Goal: Contribute content

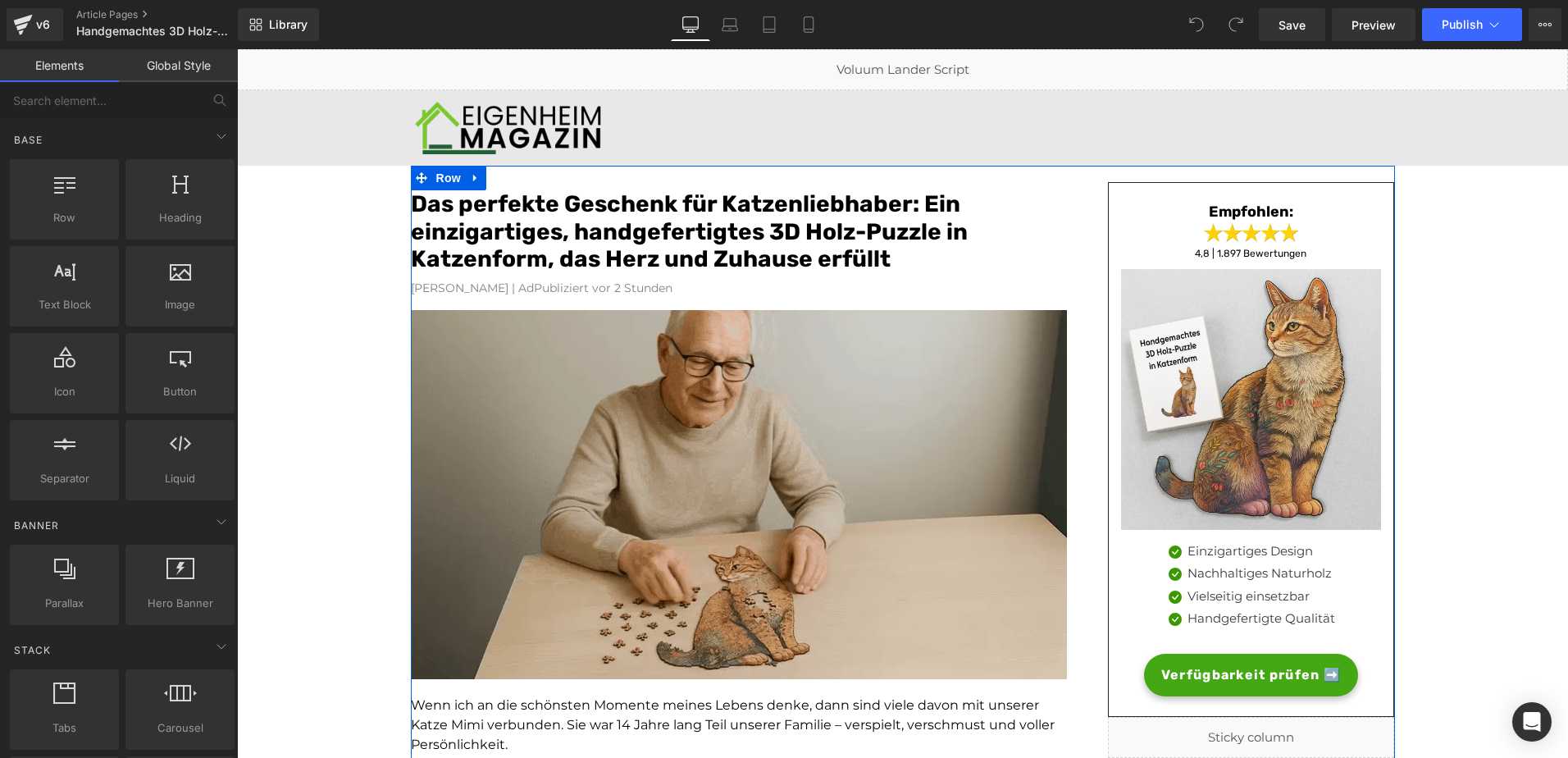
click at [548, 294] on font "[PERSON_NAME] | AdPubliziert vor 2 Stunden" at bounding box center [542, 287] width 262 height 15
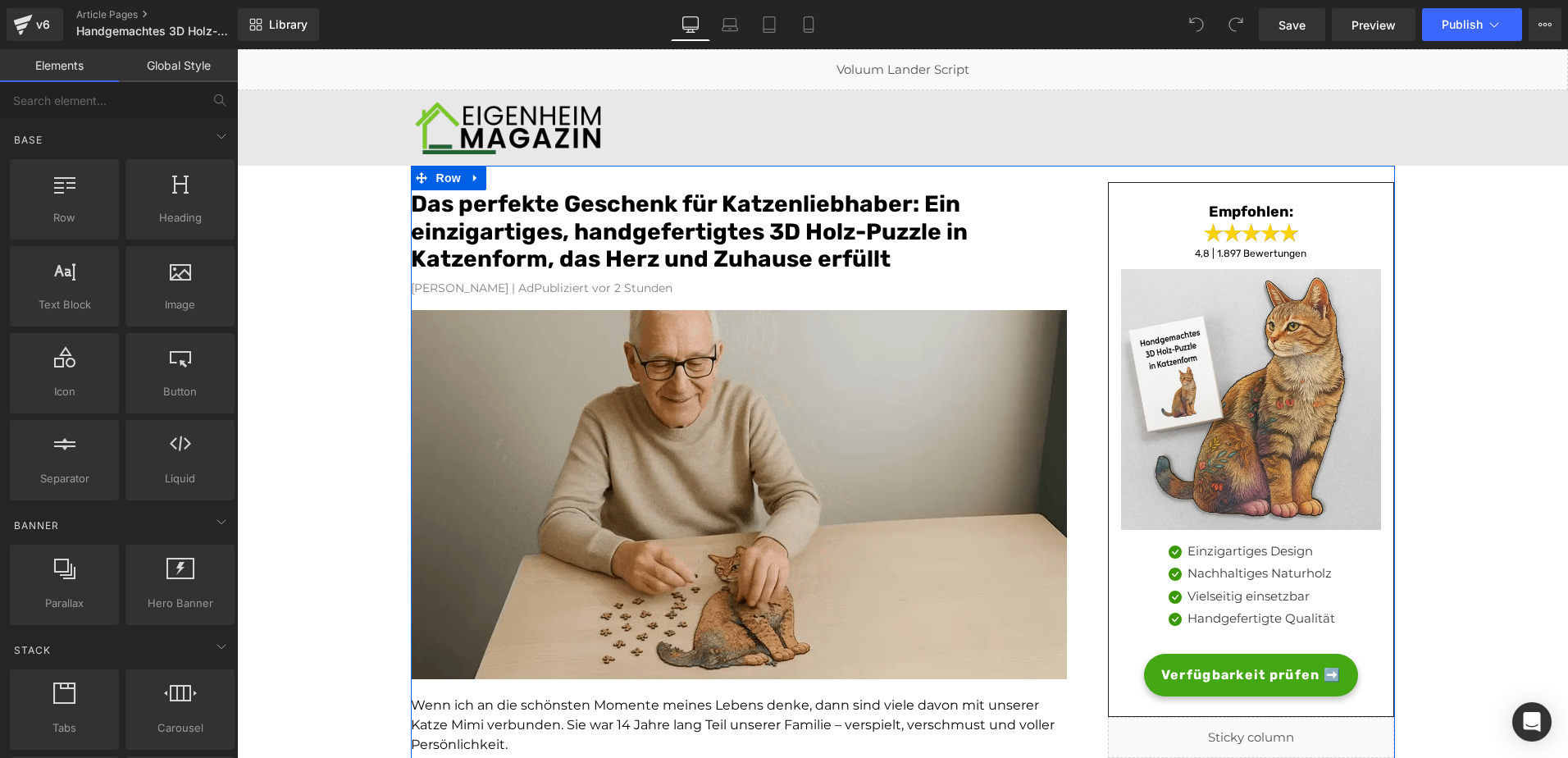
click at [548, 294] on font "[PERSON_NAME] | AdPubliziert vor 2 Stunden" at bounding box center [542, 287] width 262 height 15
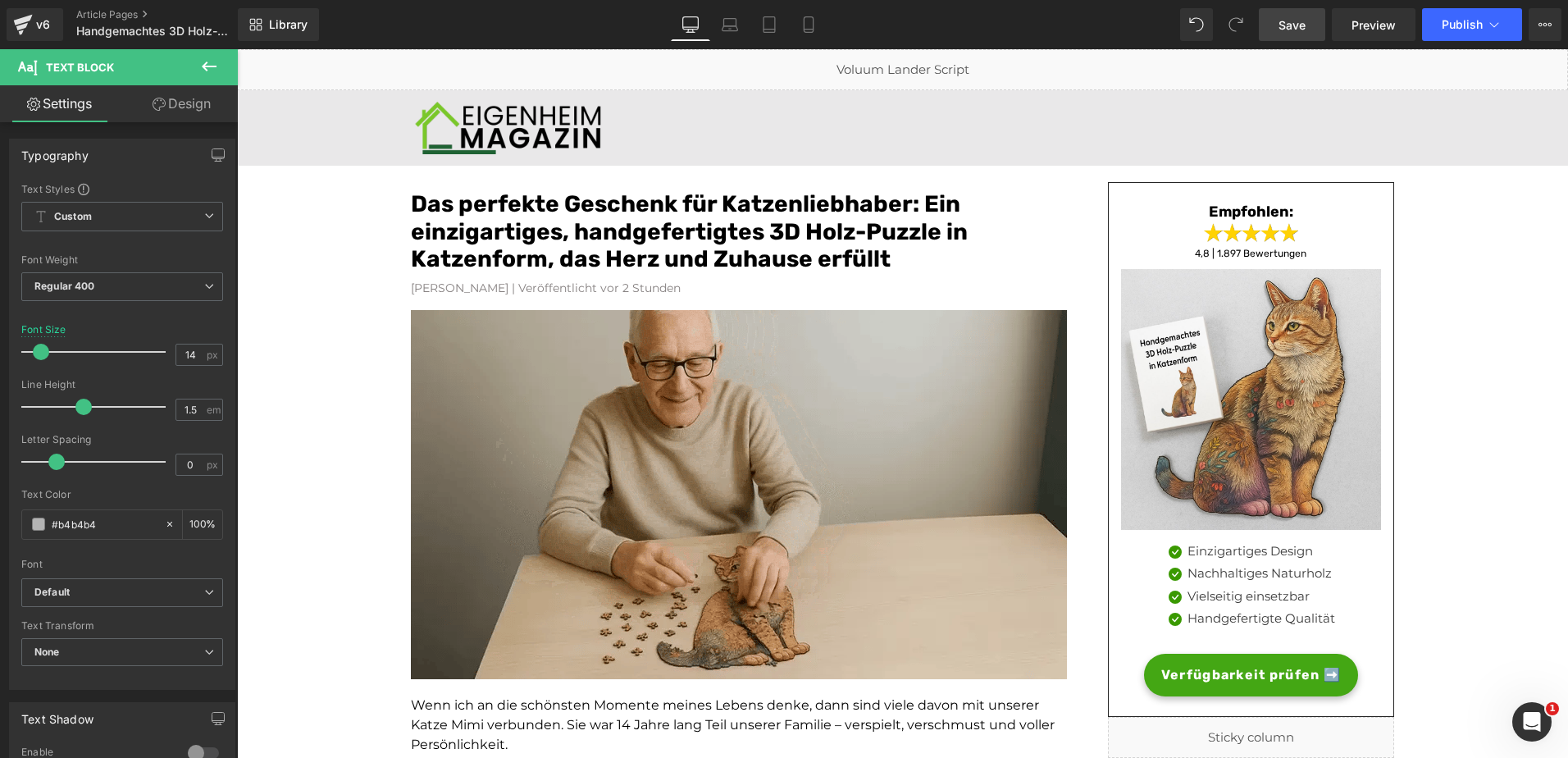
click at [1300, 34] on link "Save" at bounding box center [1293, 24] width 66 height 33
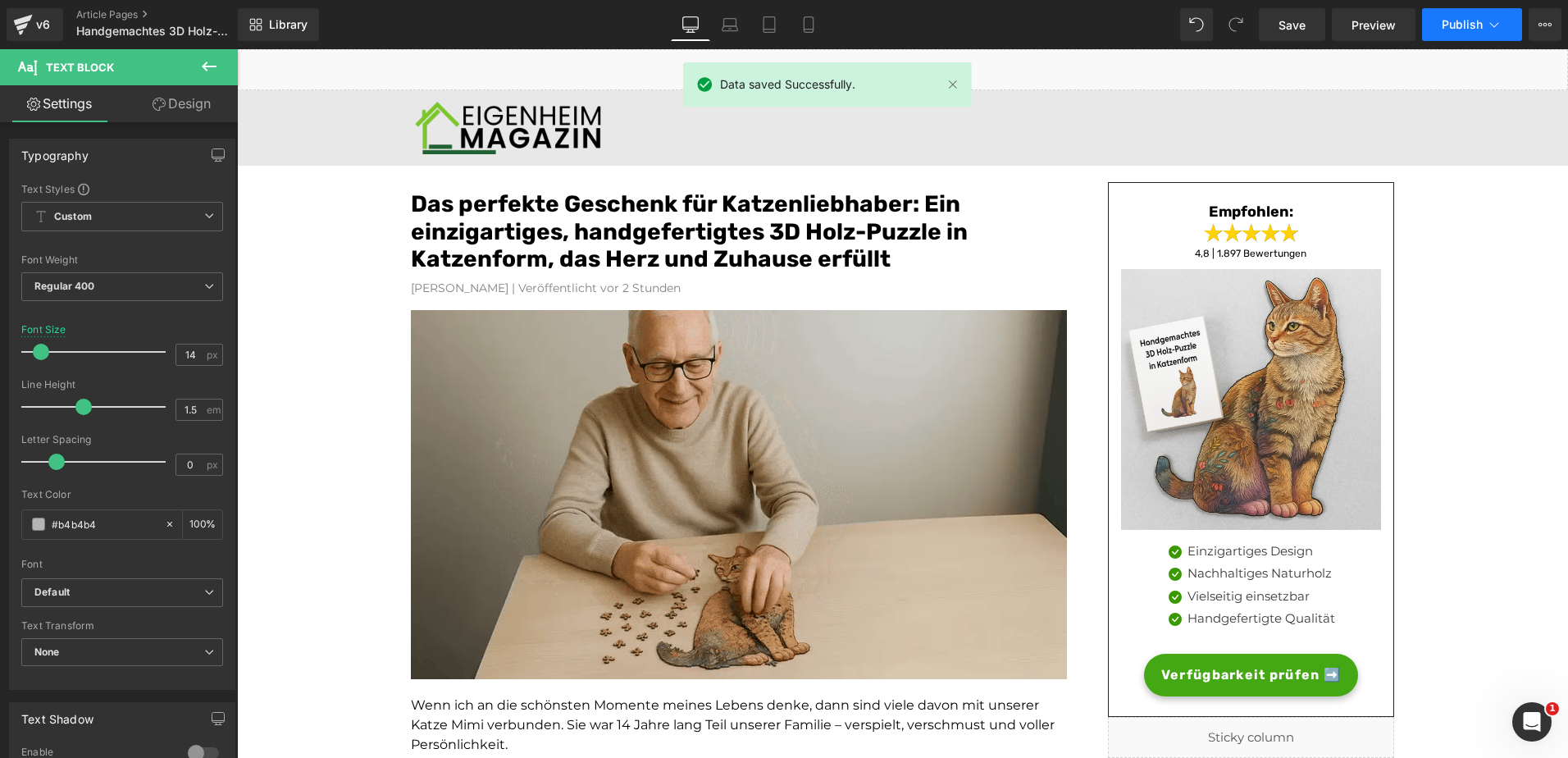
click at [1450, 21] on span "Publish" at bounding box center [1462, 23] width 41 height 13
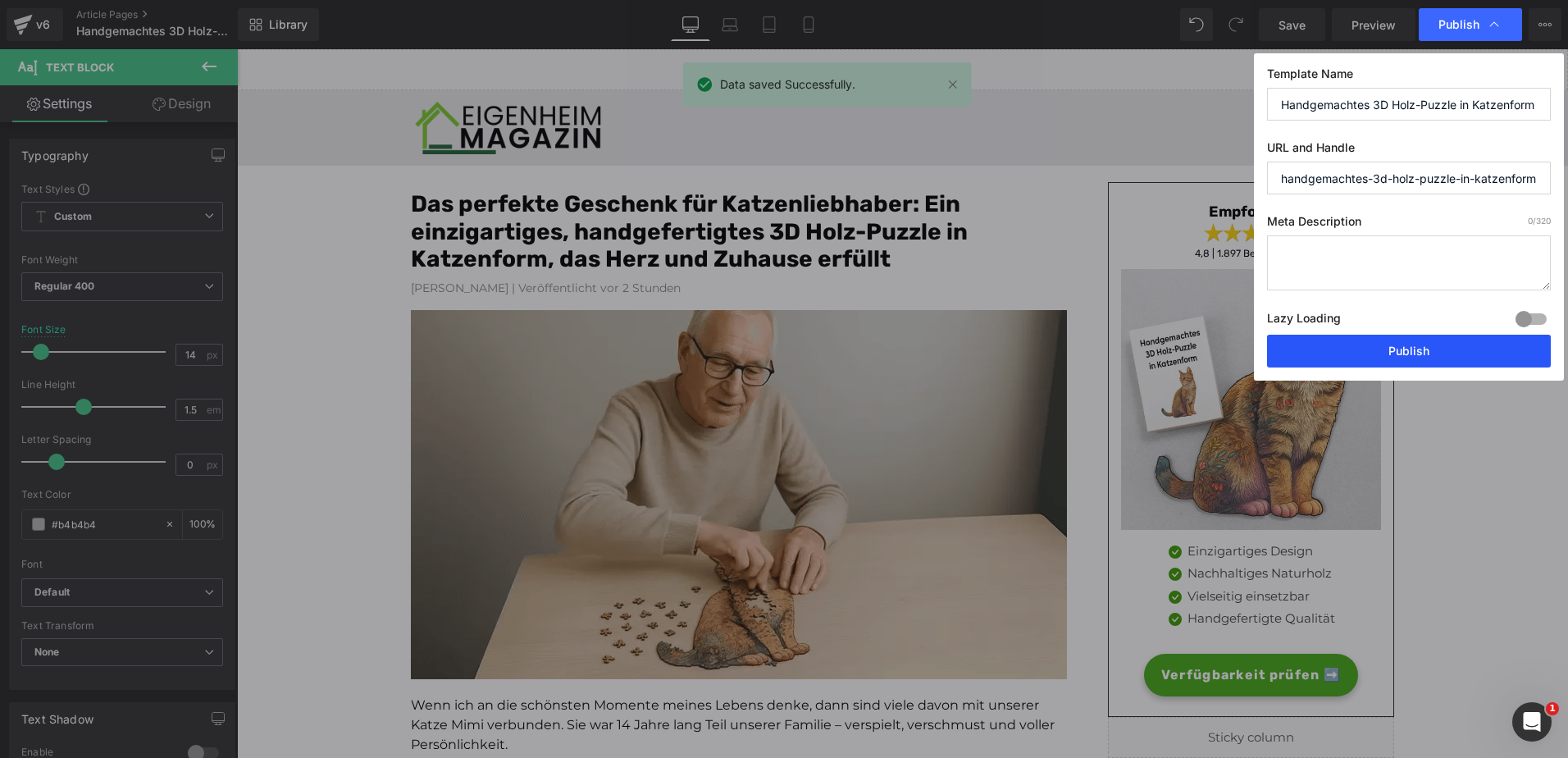
click at [1369, 345] on button "Publish" at bounding box center [1409, 352] width 283 height 33
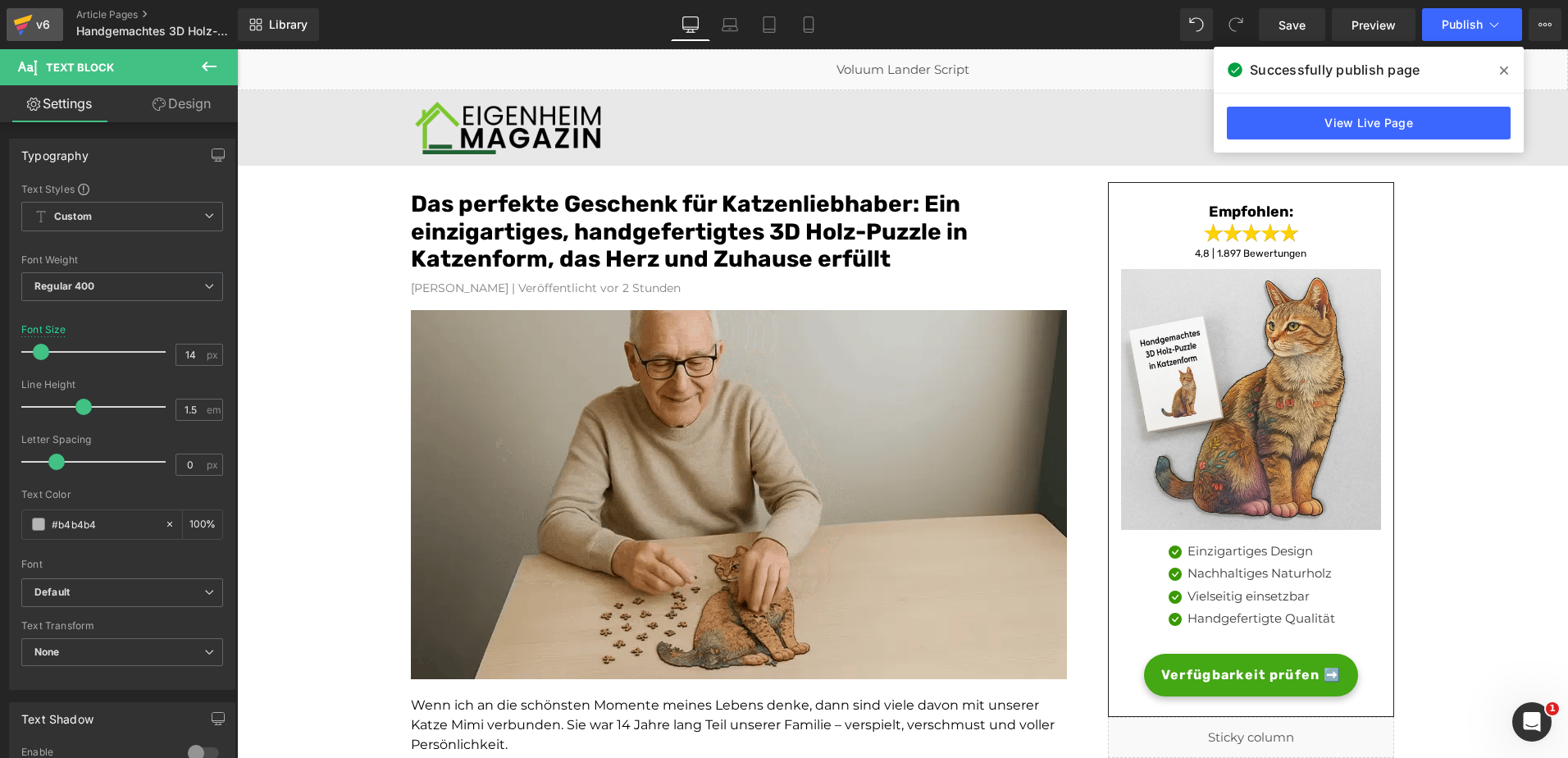
click at [30, 19] on icon at bounding box center [22, 20] width 19 height 11
